Goal: Task Accomplishment & Management: Manage account settings

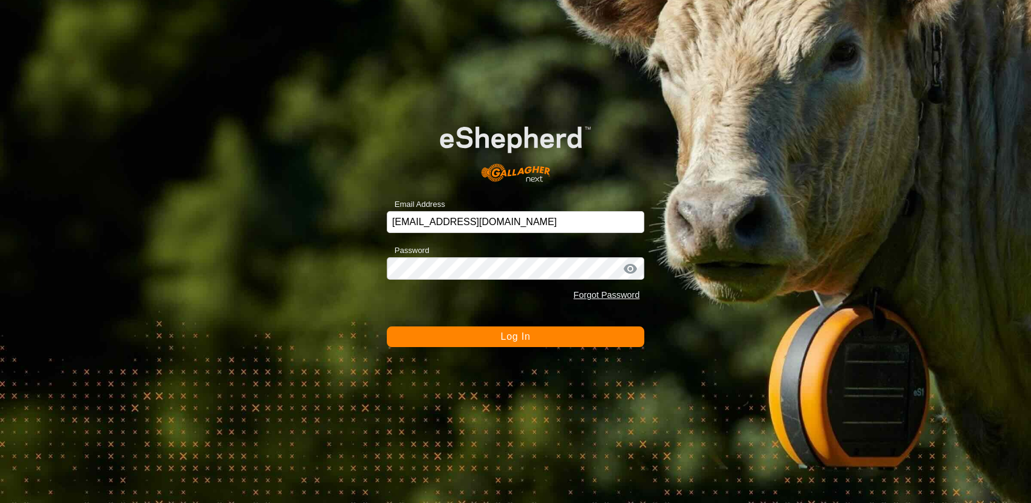
click at [483, 334] on button "Log In" at bounding box center [516, 337] width 258 height 21
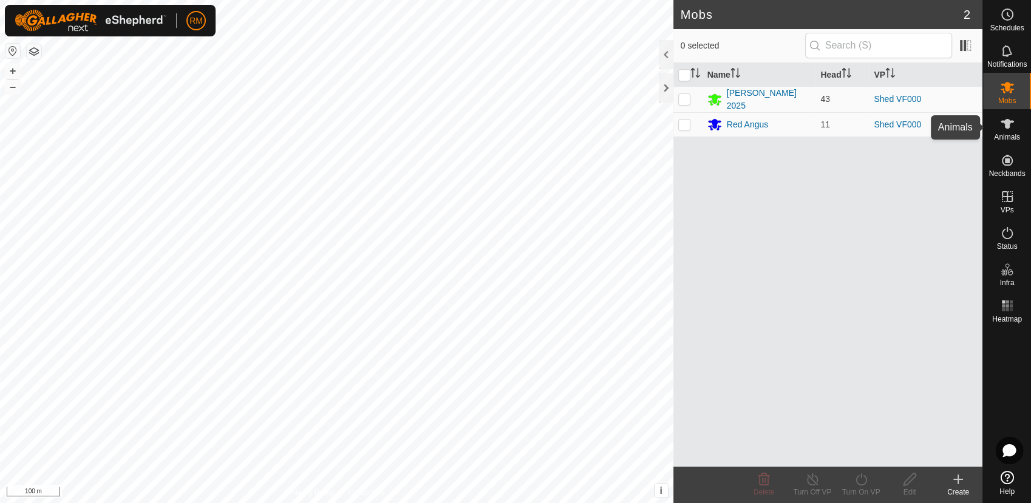
click at [1001, 125] on icon at bounding box center [1007, 124] width 15 height 15
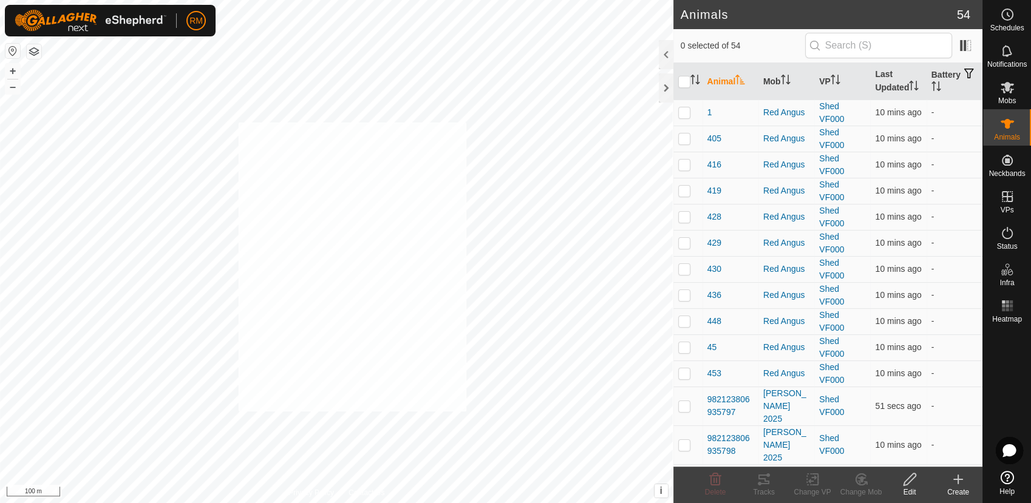
checkbox input "true"
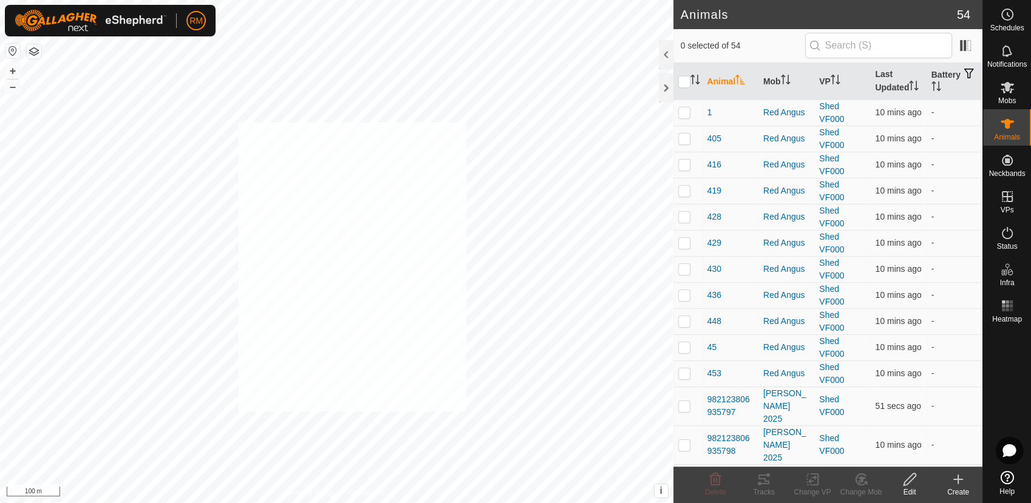
checkbox input "true"
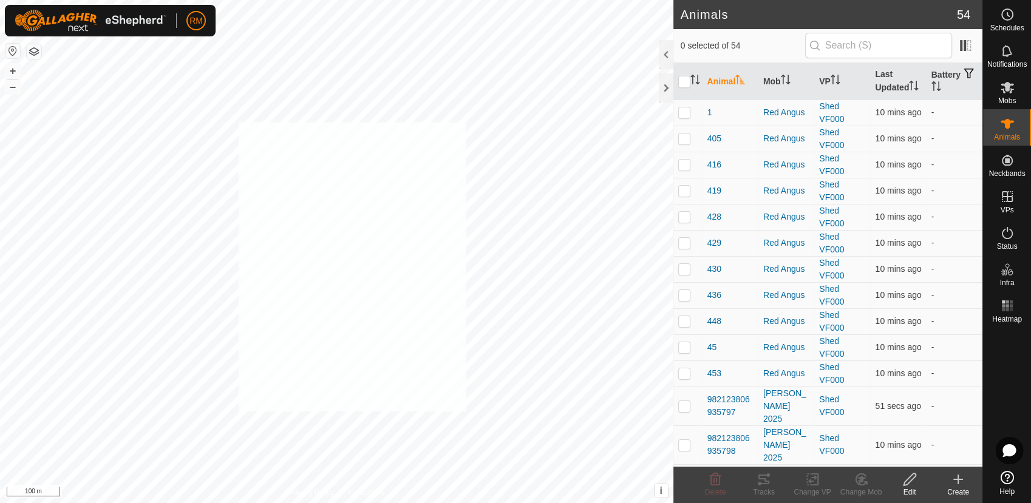
checkbox input "true"
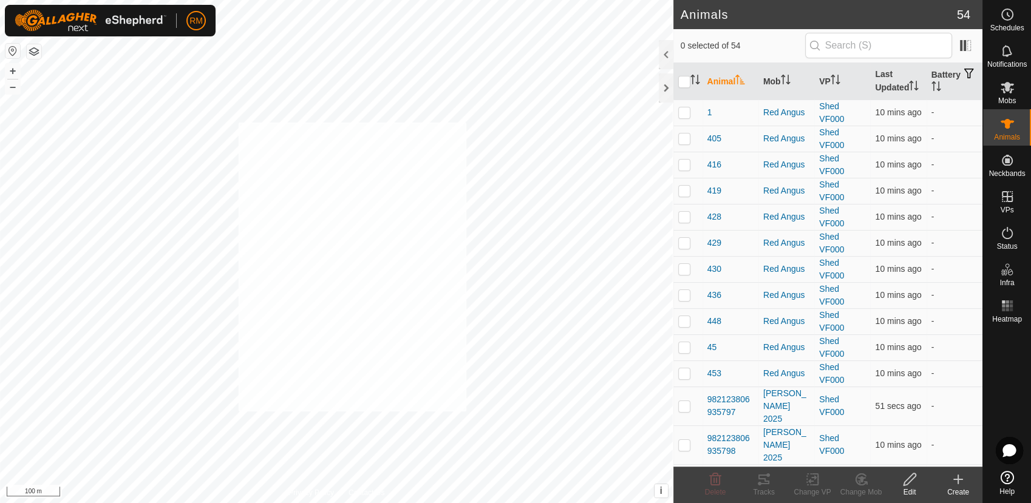
checkbox input "true"
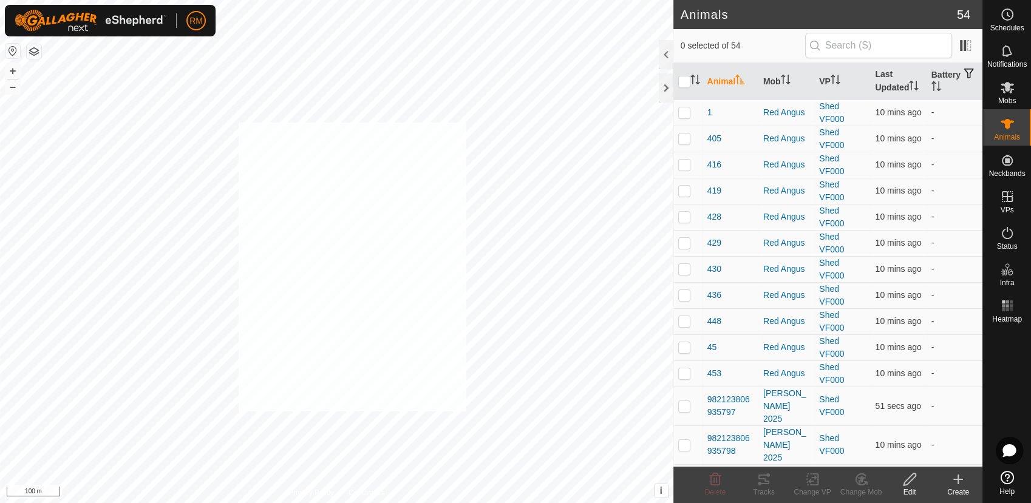
checkbox input "true"
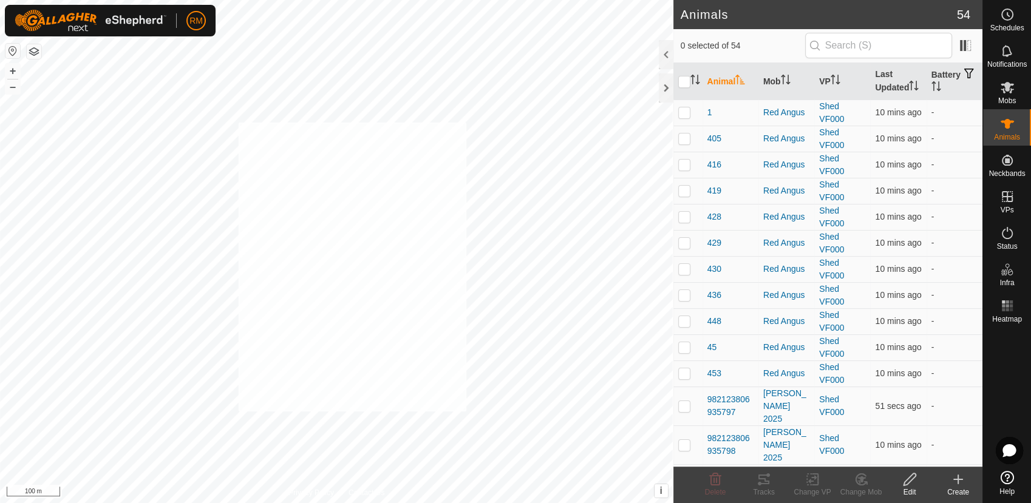
checkbox input "true"
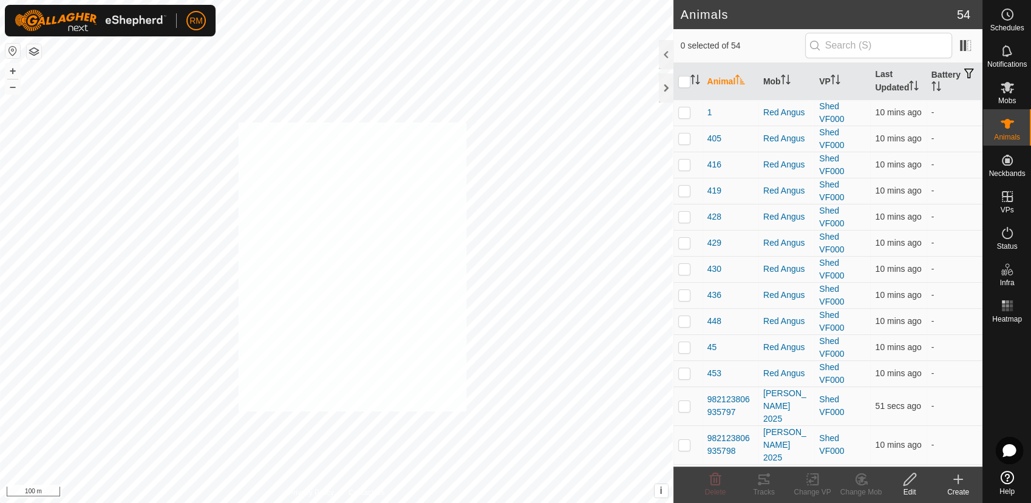
checkbox input "true"
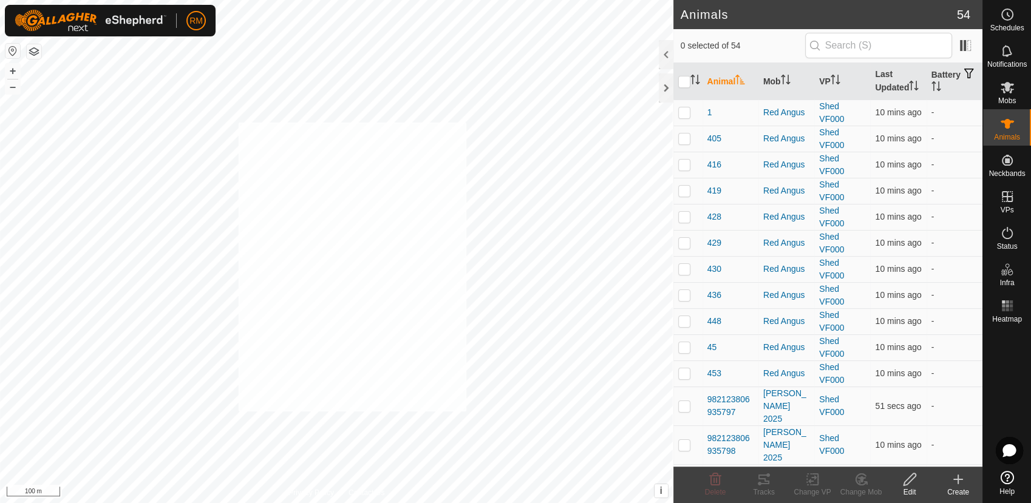
checkbox input "true"
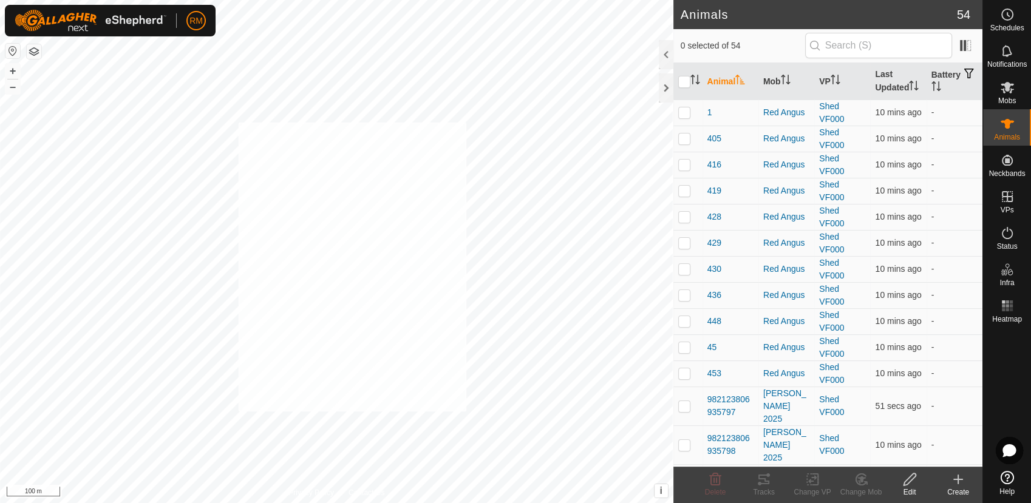
checkbox input "true"
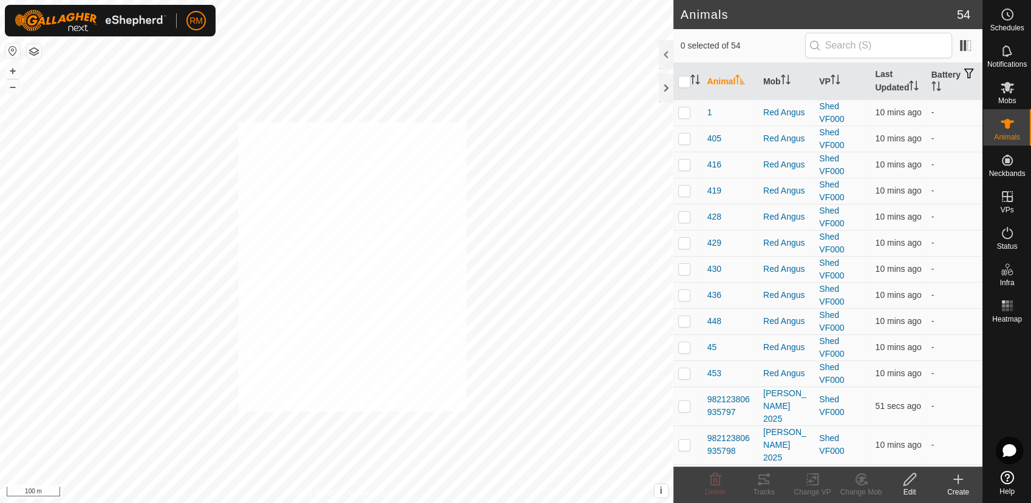
checkbox input "true"
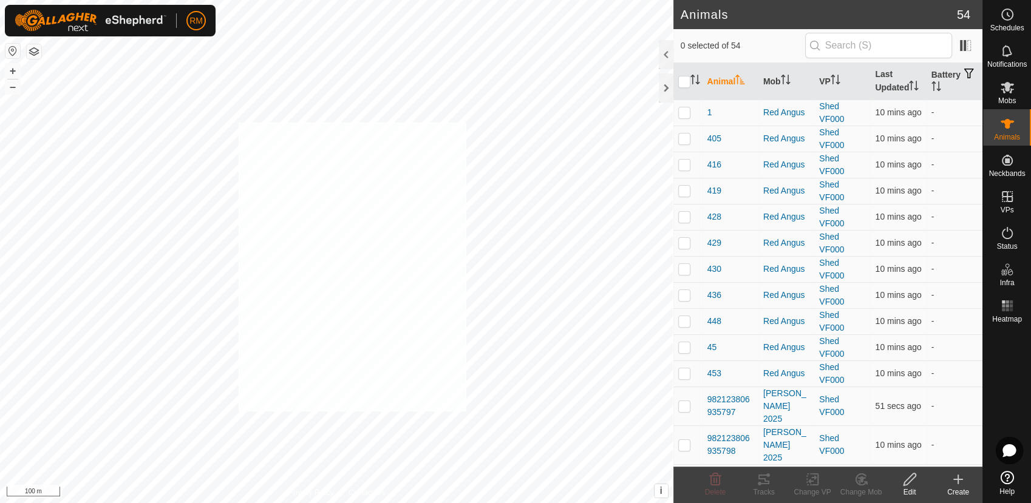
checkbox input "true"
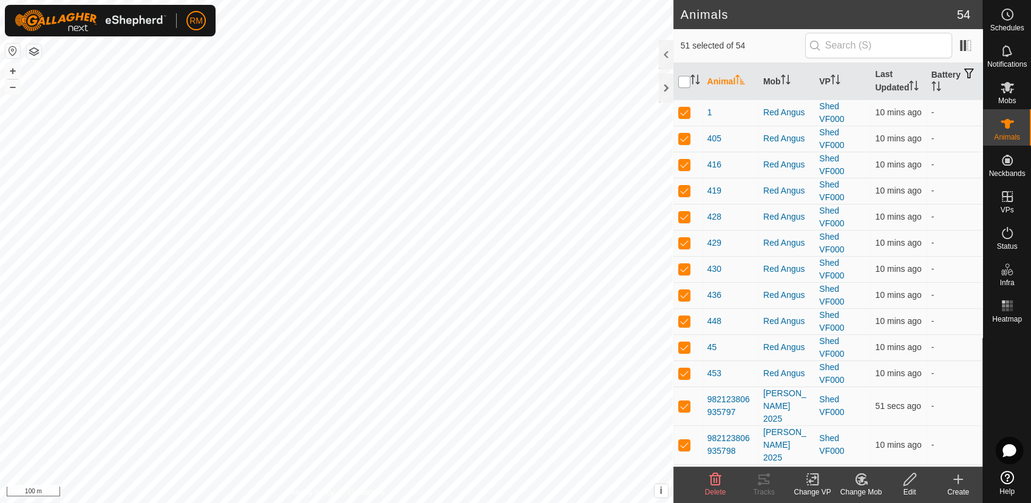
click at [685, 81] on input "checkbox" at bounding box center [684, 82] width 12 height 12
checkbox input "true"
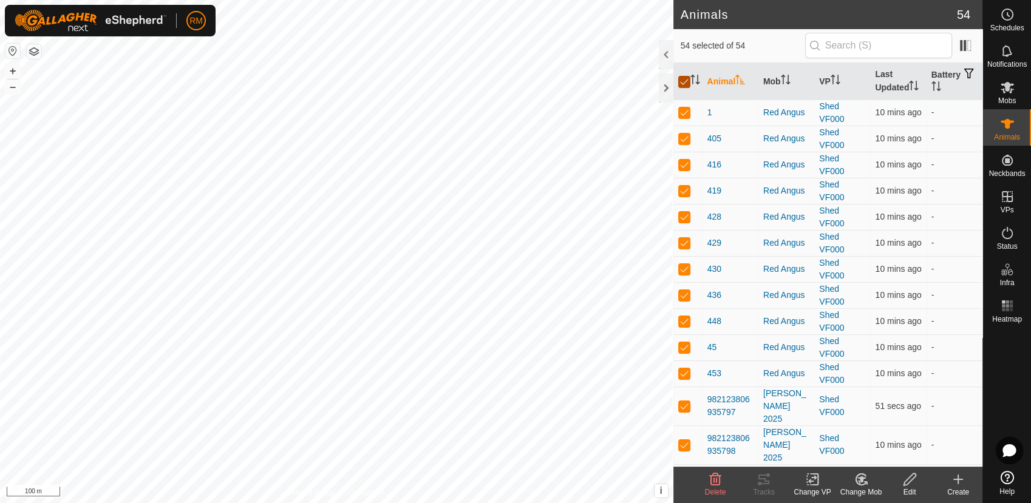
click at [685, 81] on input "checkbox" at bounding box center [684, 82] width 12 height 12
checkbox input "false"
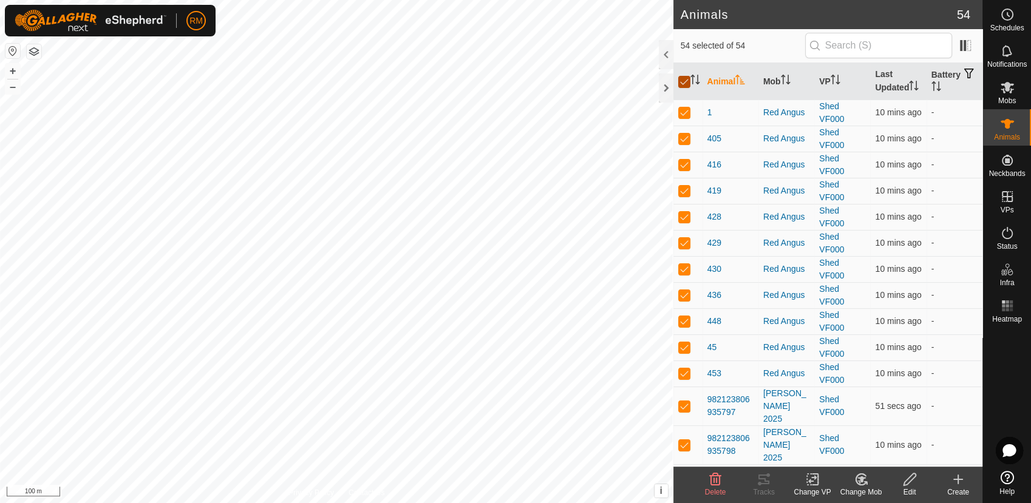
checkbox input "false"
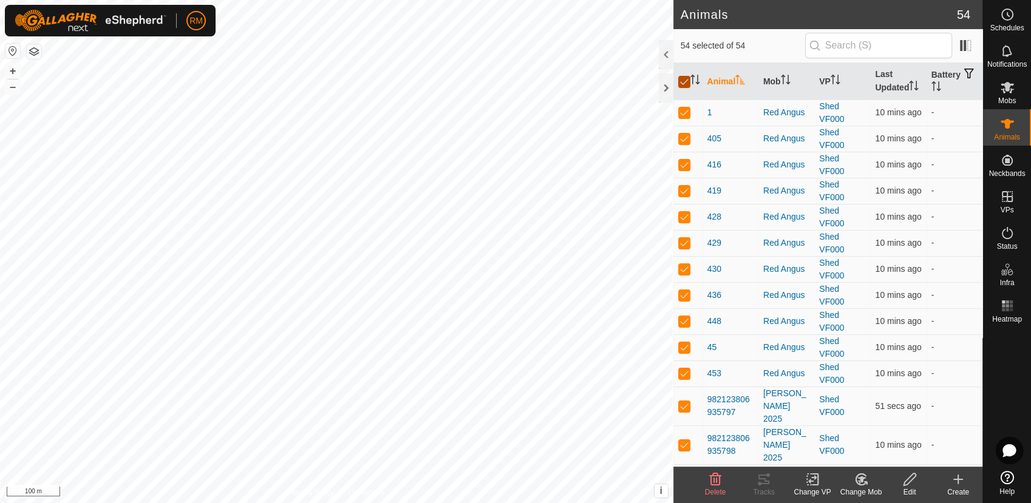
checkbox input "false"
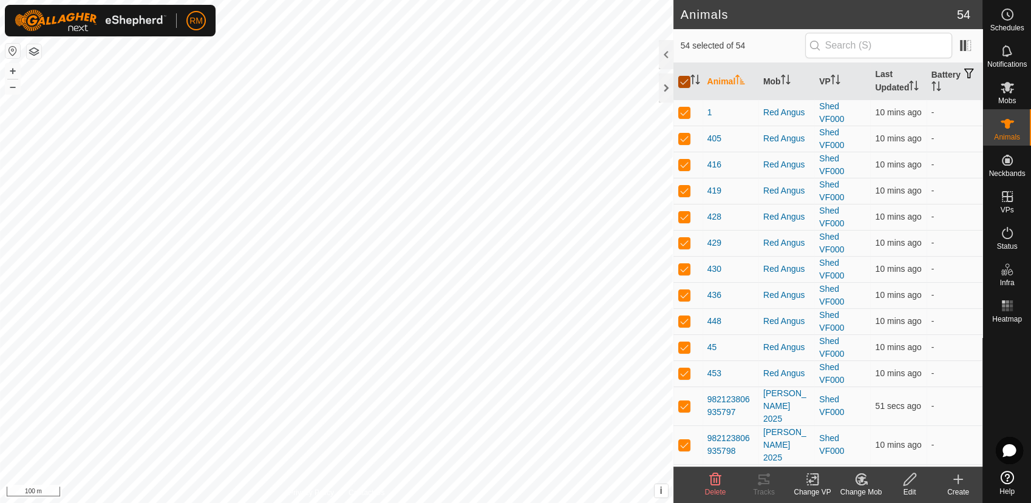
checkbox input "false"
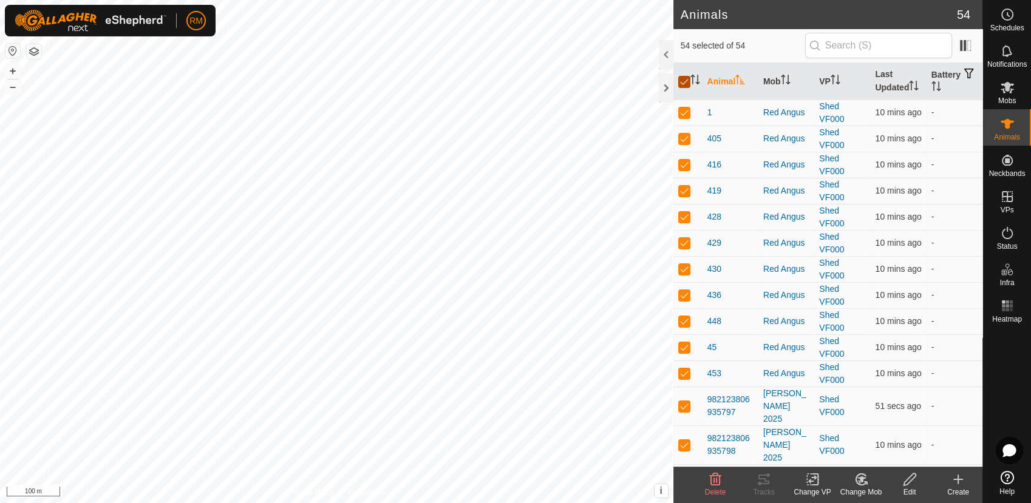
checkbox input "false"
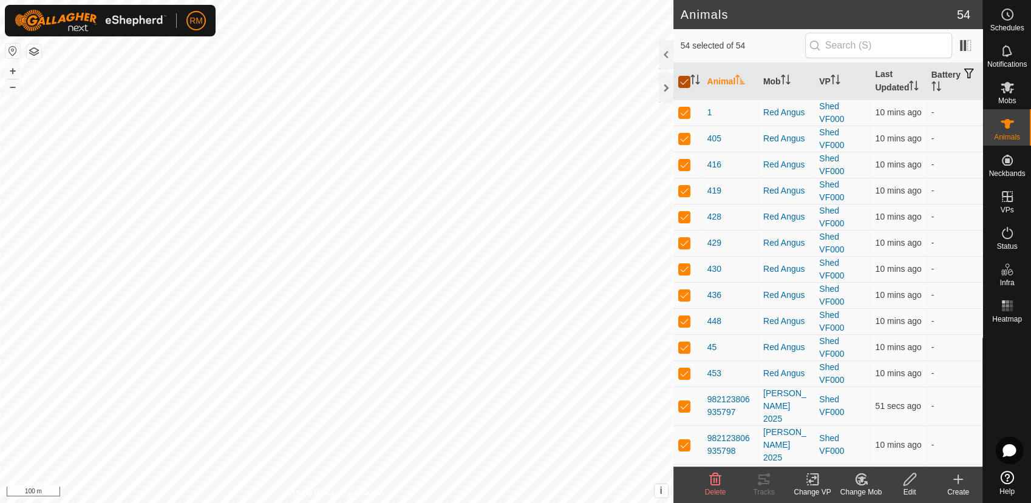
checkbox input "false"
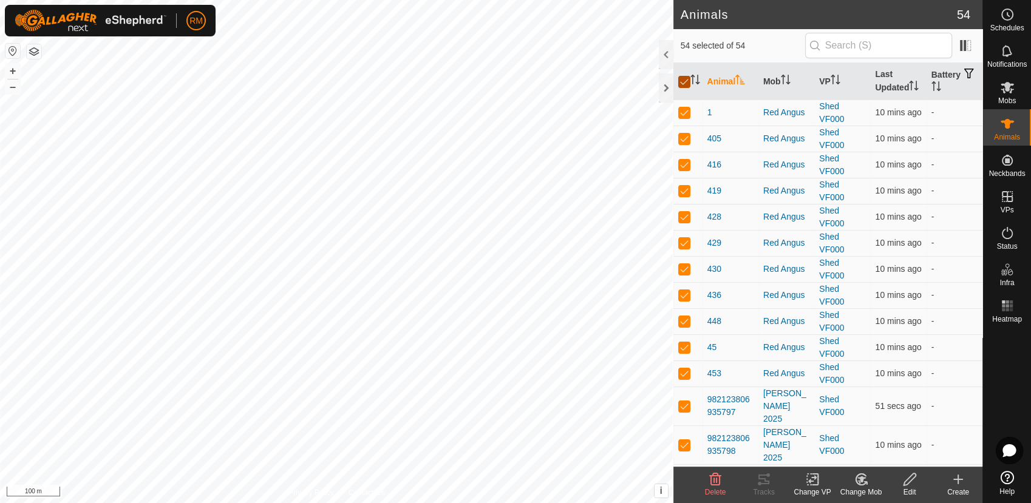
checkbox input "false"
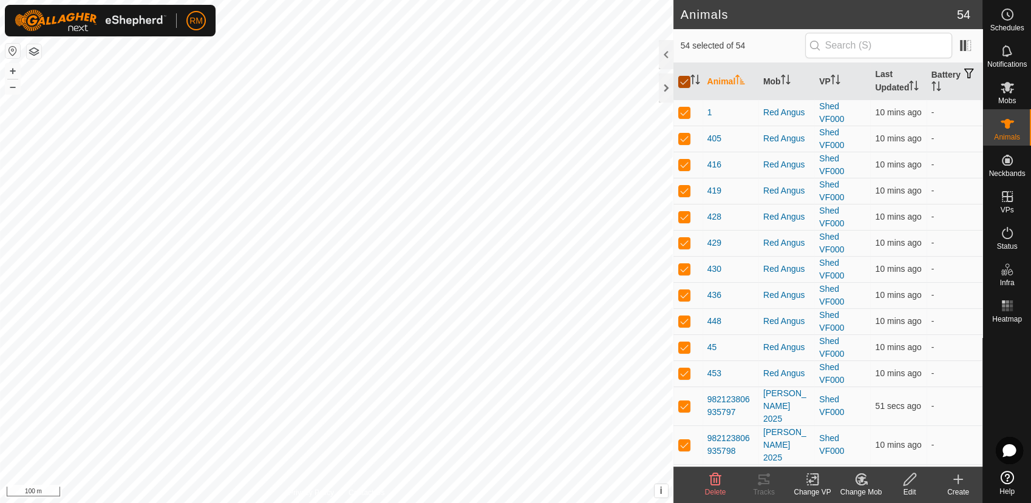
checkbox input "false"
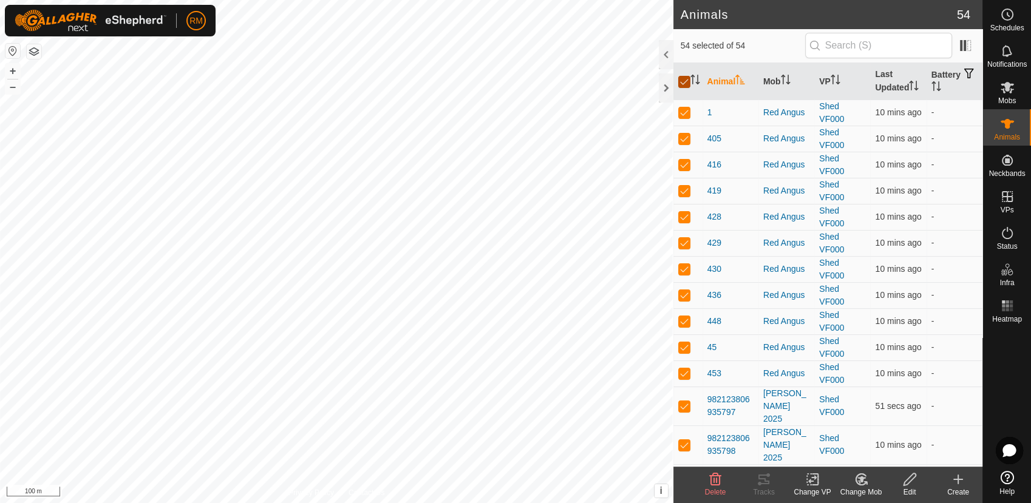
checkbox input "false"
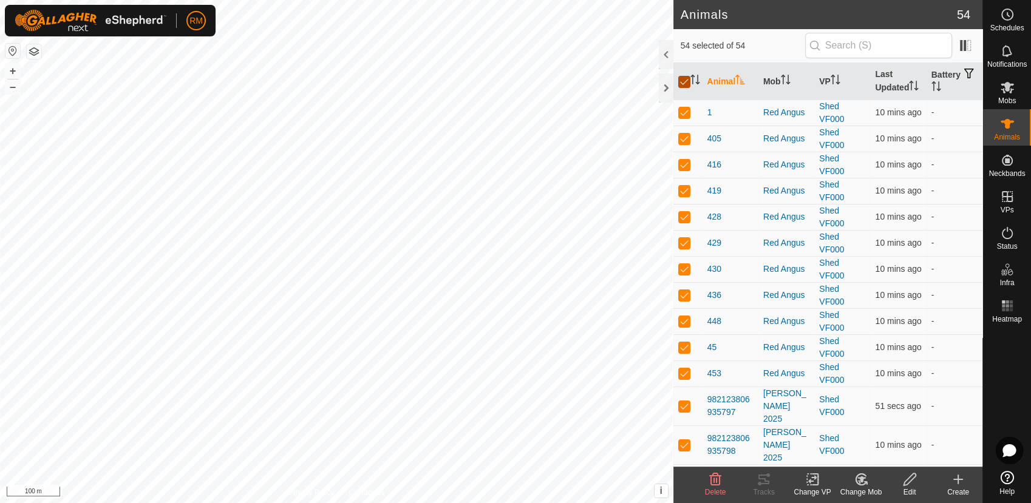
checkbox input "false"
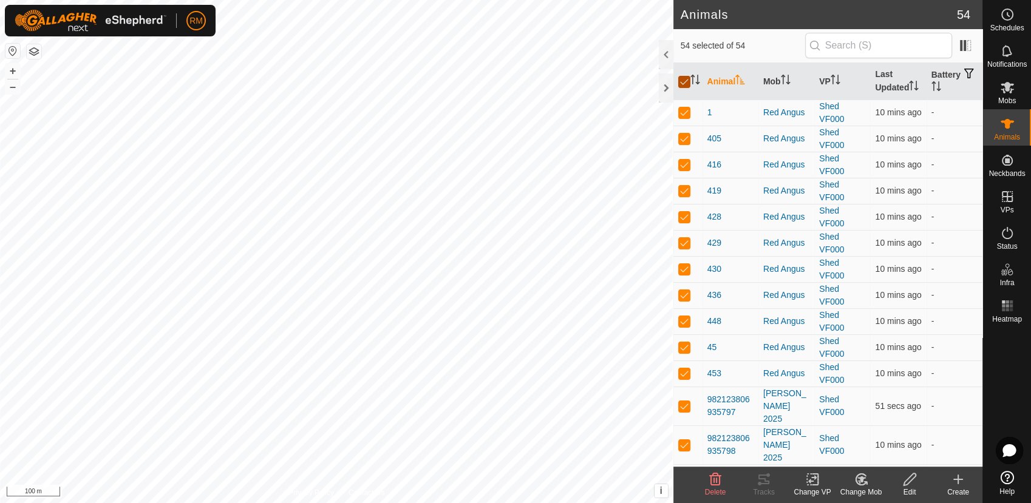
checkbox input "false"
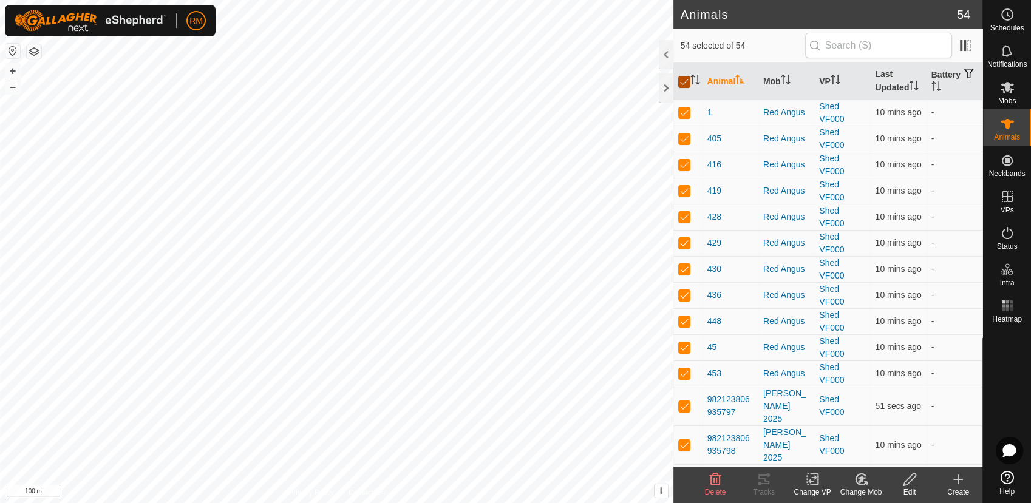
checkbox input "false"
